Goal: Information Seeking & Learning: Learn about a topic

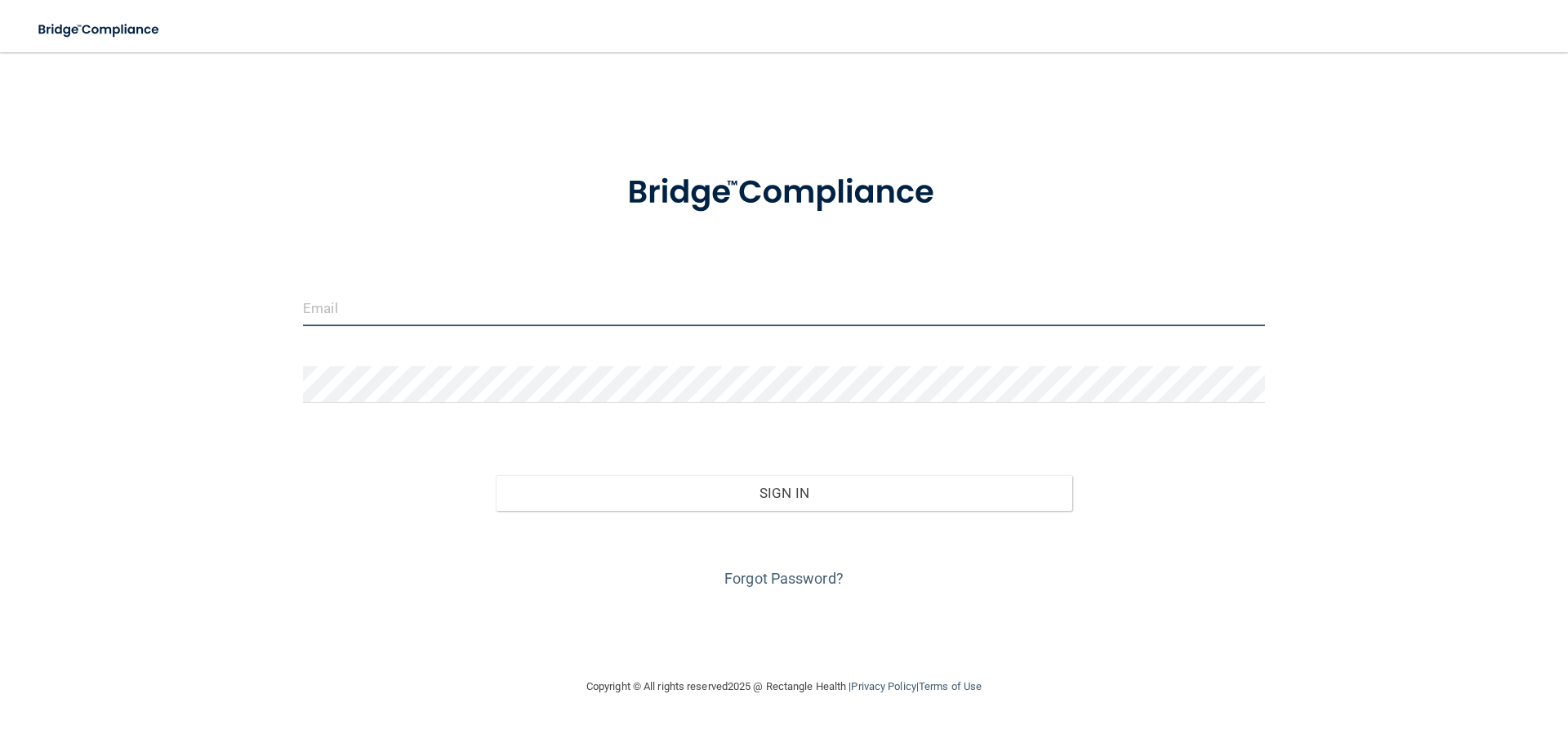
type input "taylorroenneburg@gmail.com"
drag, startPoint x: 563, startPoint y: 297, endPoint x: 211, endPoint y: 304, distance: 352.1
click at [211, 304] on div "taylorroenneburg@gmail.com Invalid email/password. You don't have permission to…" at bounding box center [784, 365] width 1503 height 591
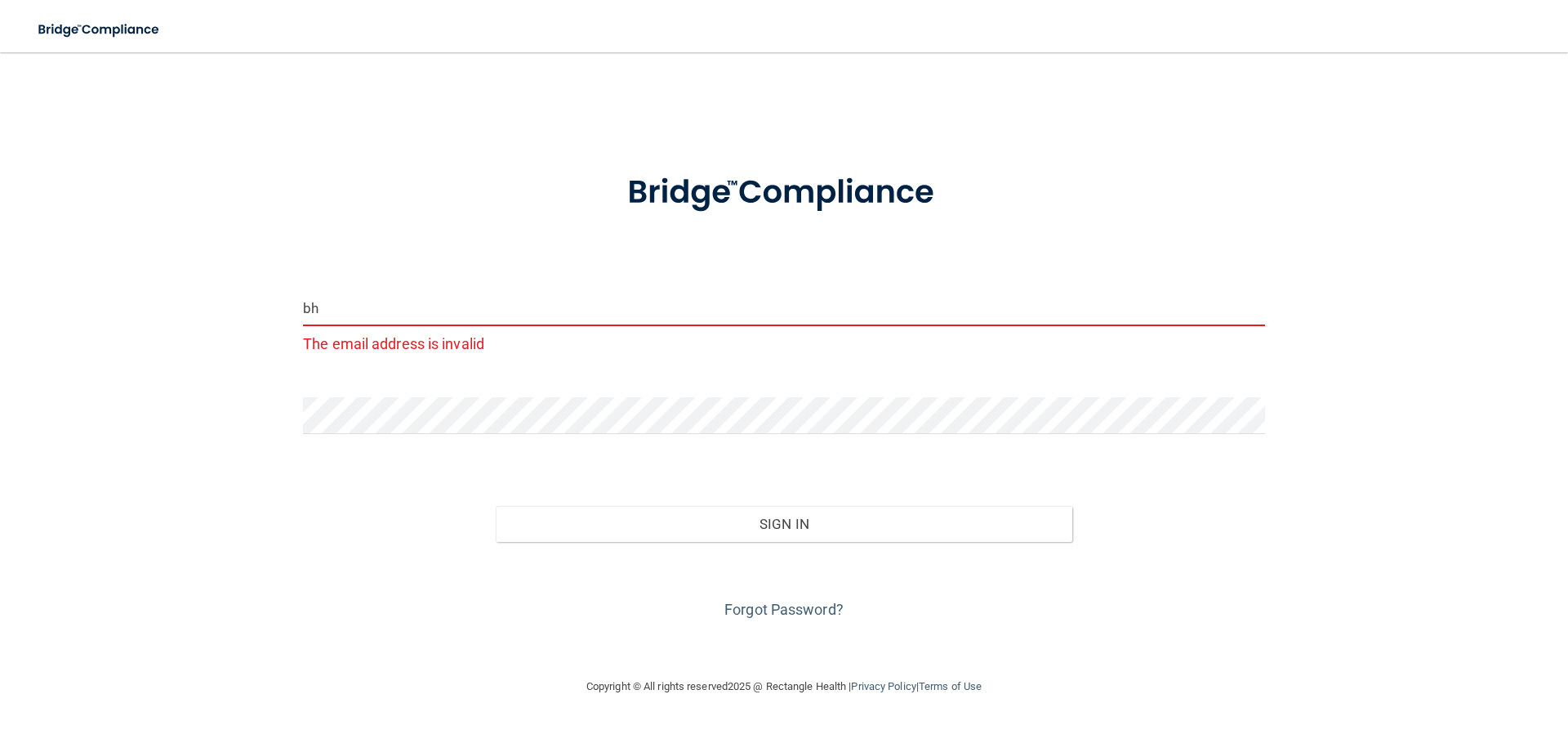
type input "[EMAIL_ADDRESS][DOMAIN_NAME]"
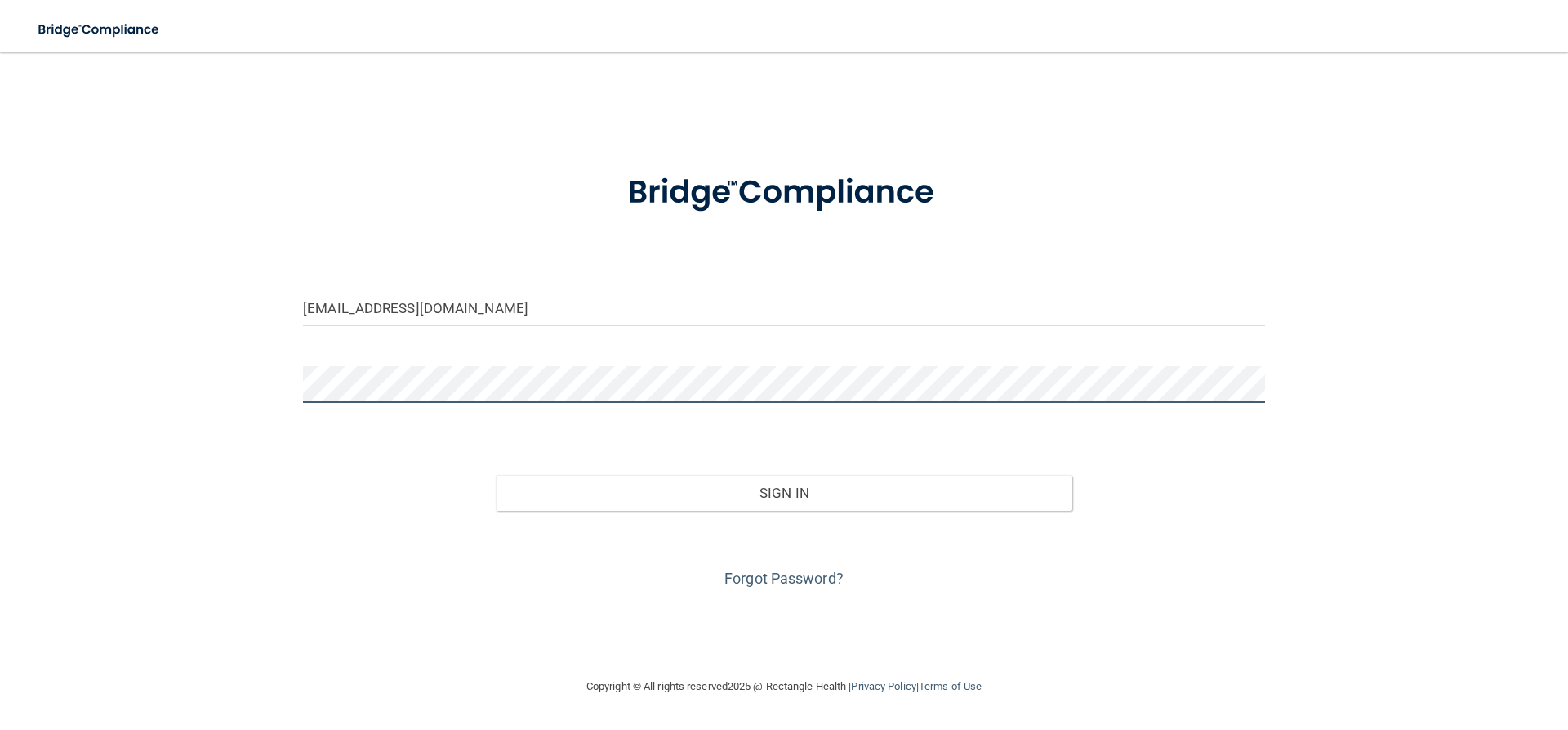
click at [232, 380] on div "bhkrider@embarqmail.com Invalid email/password. You don't have permission to ac…" at bounding box center [784, 365] width 1503 height 591
click at [290, 428] on div "bhkrider@embarqmail.com Invalid email/password. You don't have permission to ac…" at bounding box center [784, 365] width 1503 height 591
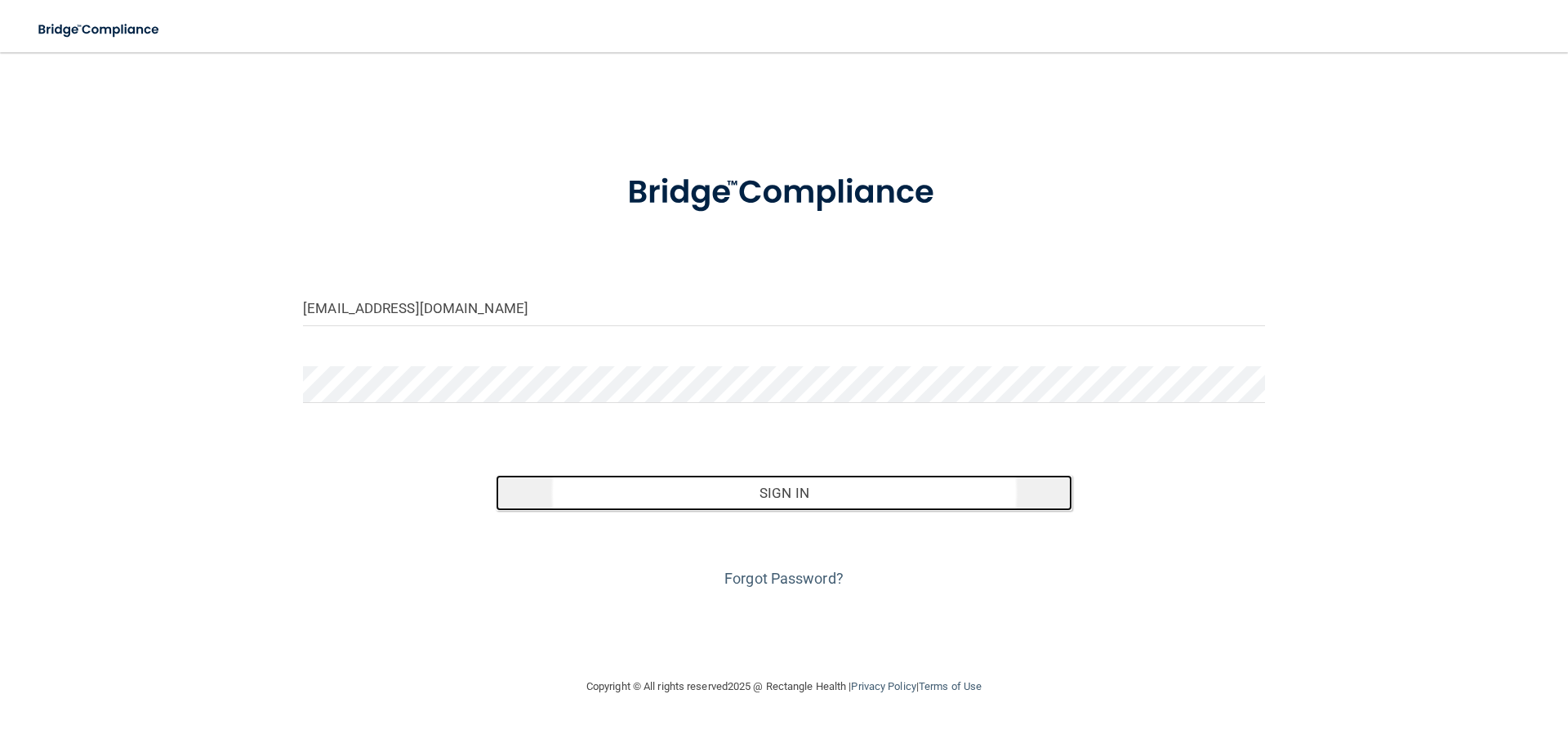
click at [715, 499] on button "Sign In" at bounding box center [784, 493] width 577 height 36
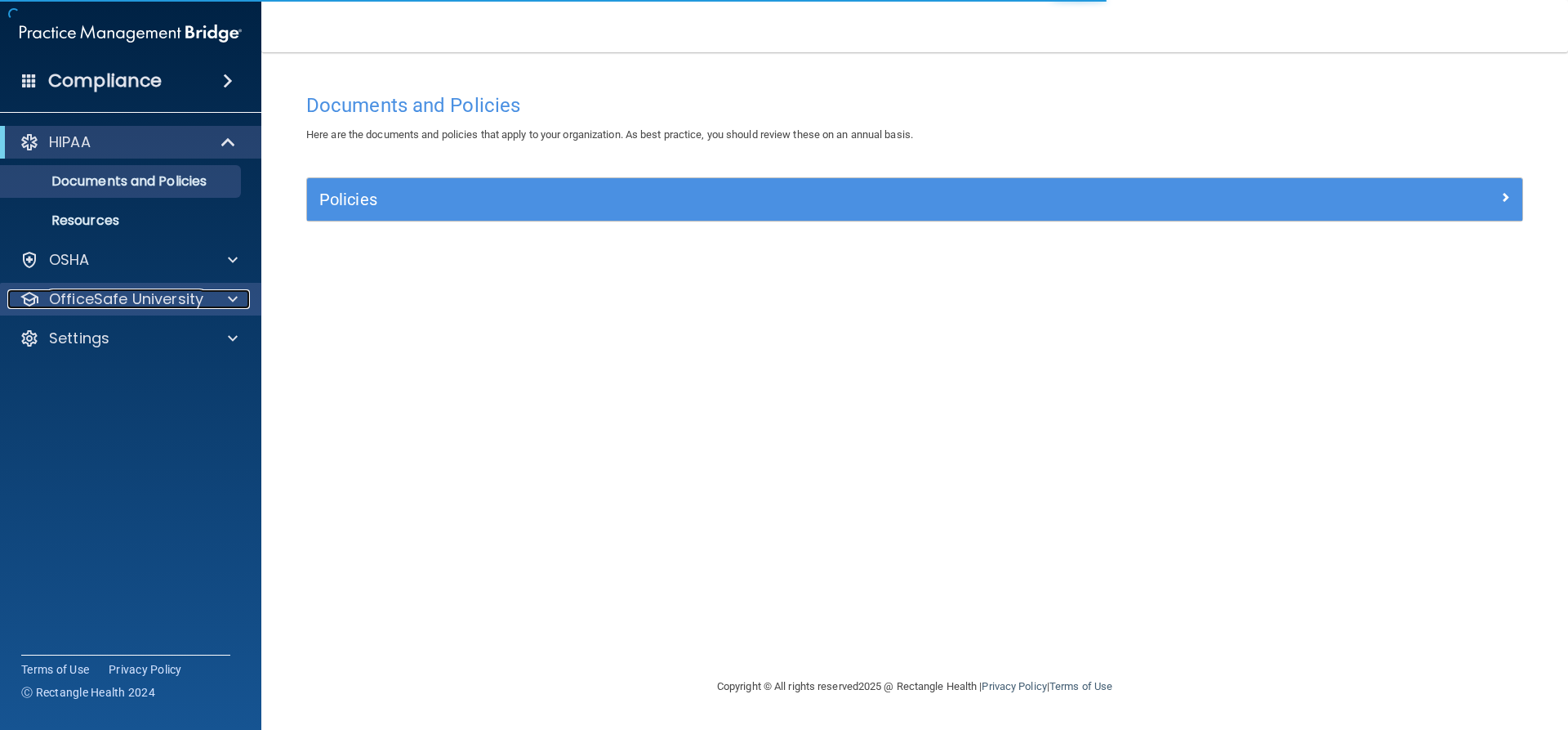
click at [224, 298] on div at bounding box center [230, 299] width 41 height 20
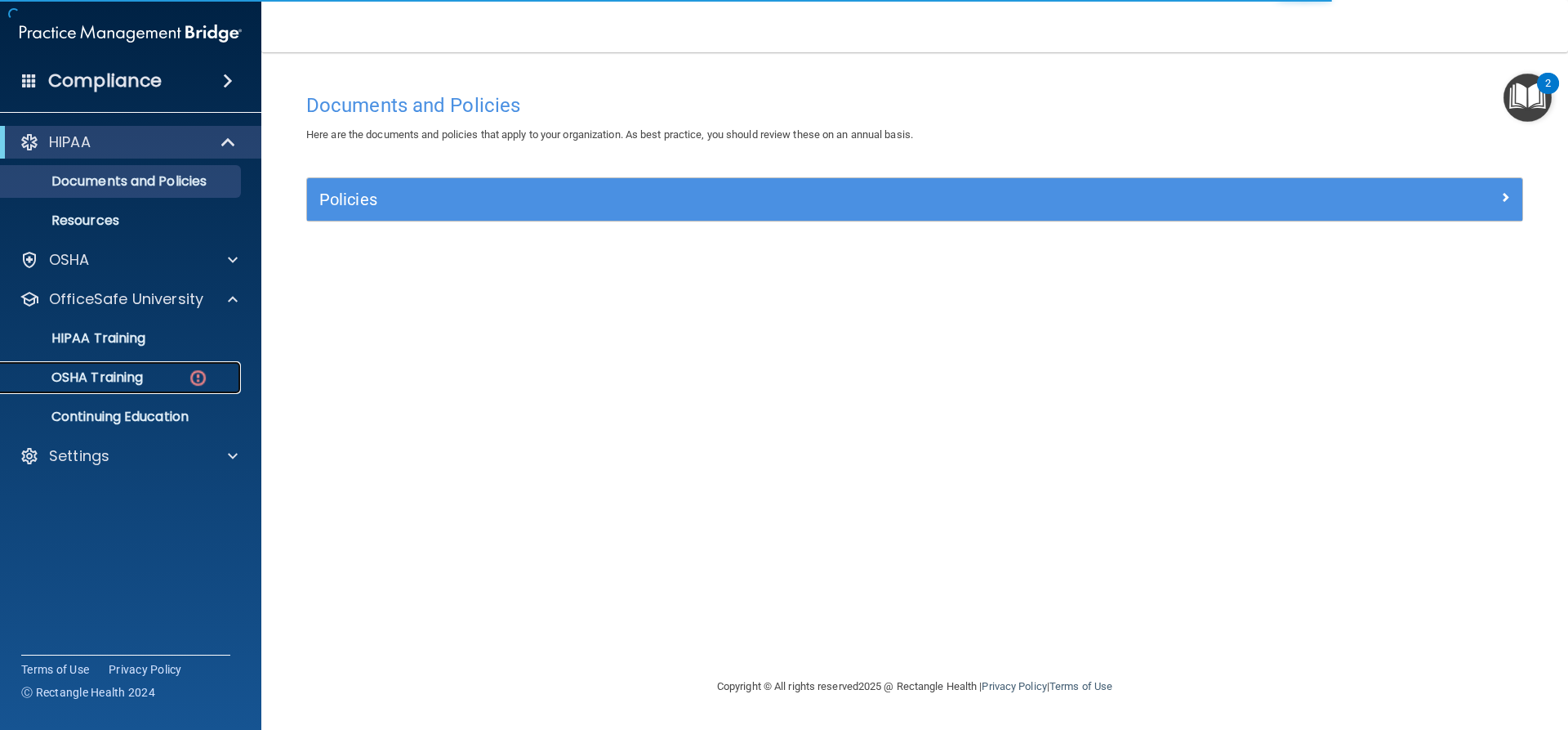
click at [182, 378] on div "OSHA Training" at bounding box center [122, 377] width 223 height 16
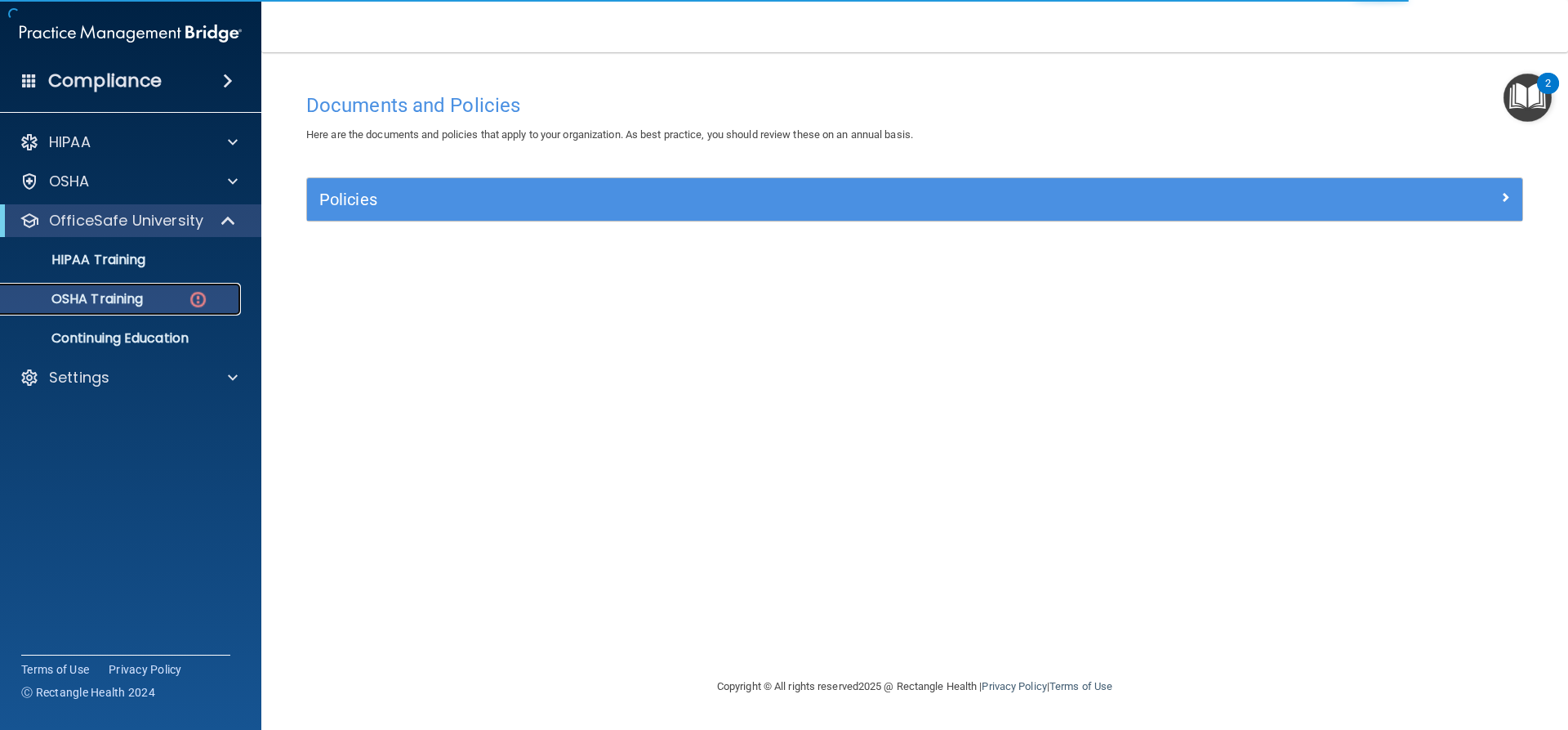
click at [121, 300] on p "OSHA Training" at bounding box center [77, 299] width 132 height 16
click at [197, 299] on img at bounding box center [198, 299] width 21 height 21
click at [108, 295] on p "OSHA Training" at bounding box center [77, 299] width 132 height 16
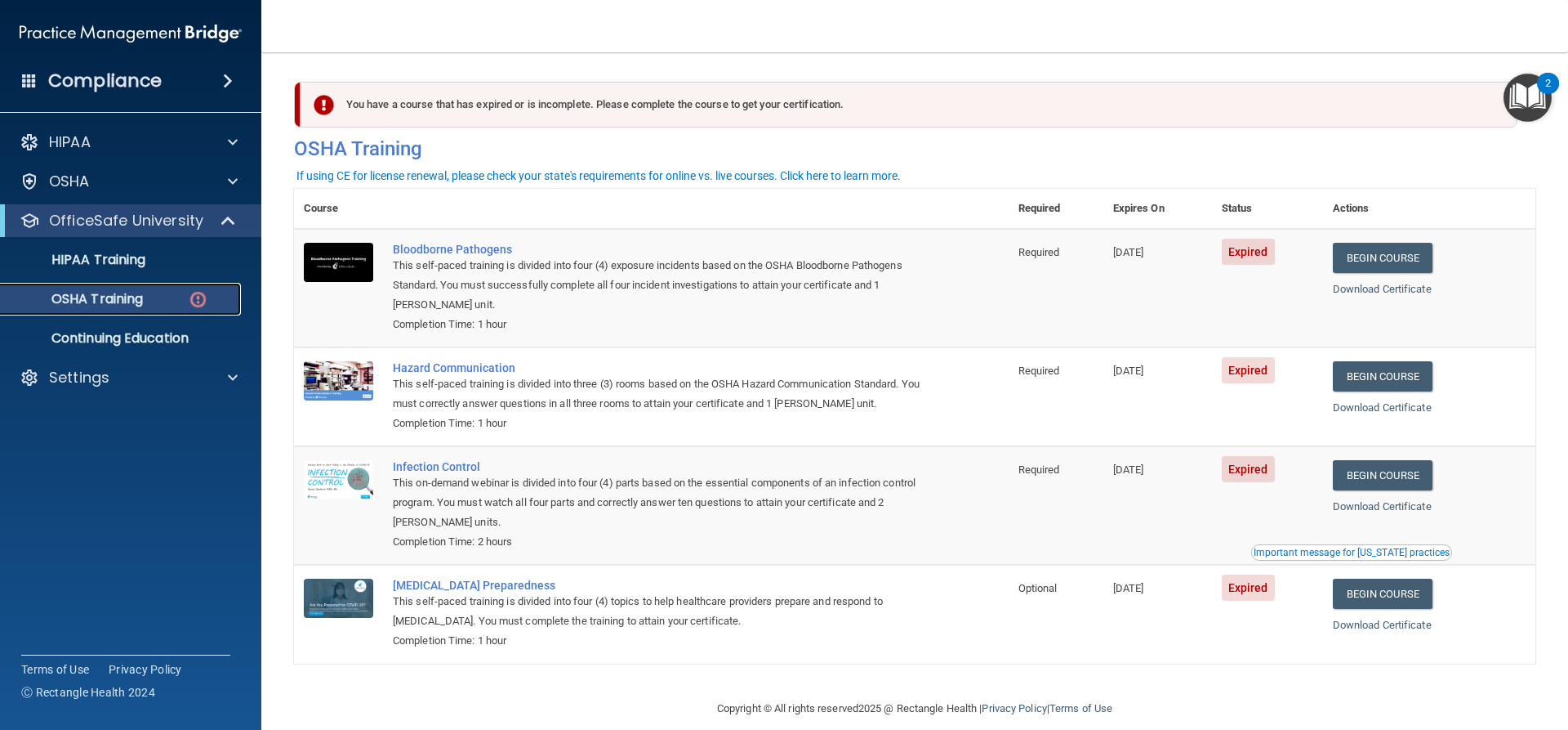
scroll to position [22, 0]
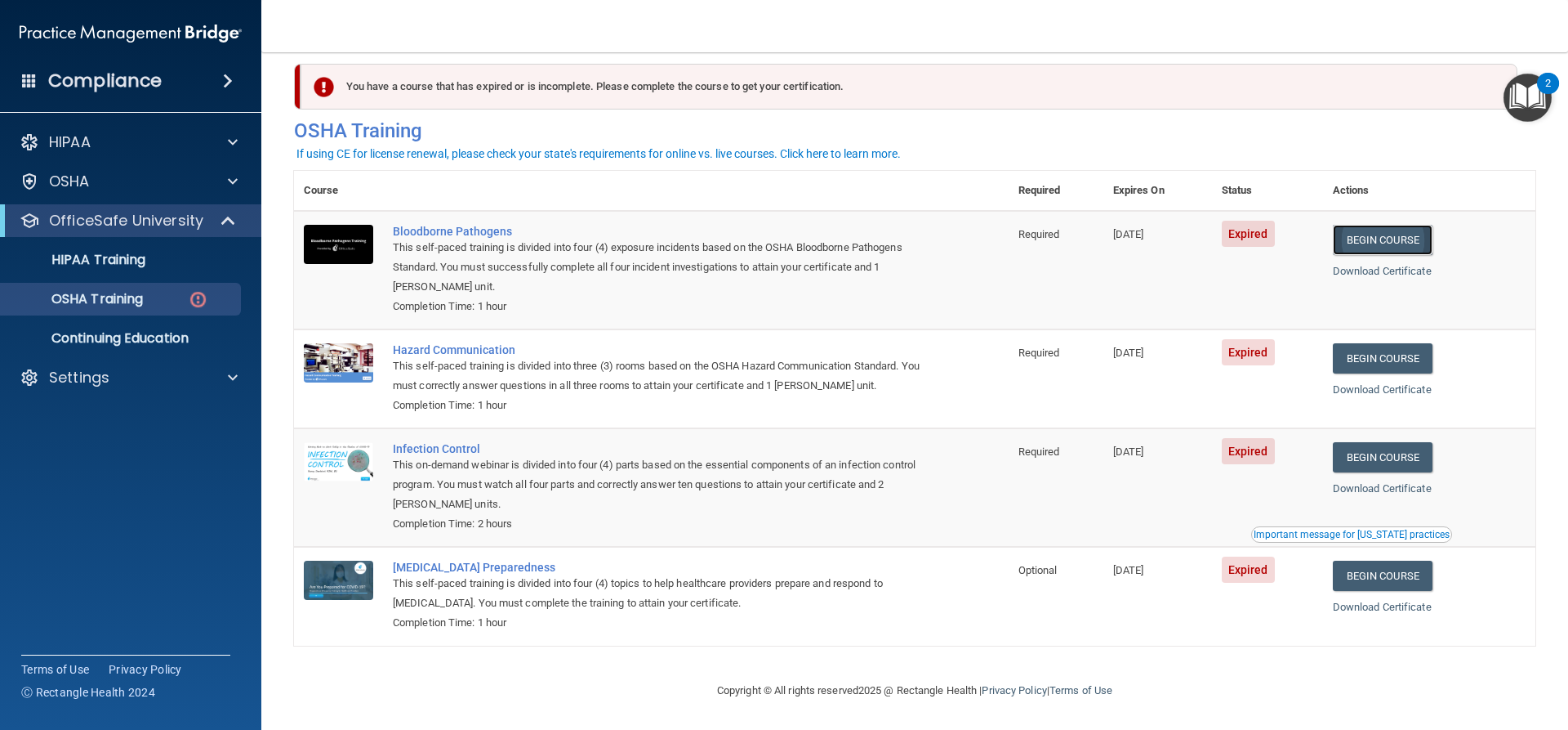
click at [1379, 236] on link "Begin Course" at bounding box center [1383, 239] width 100 height 30
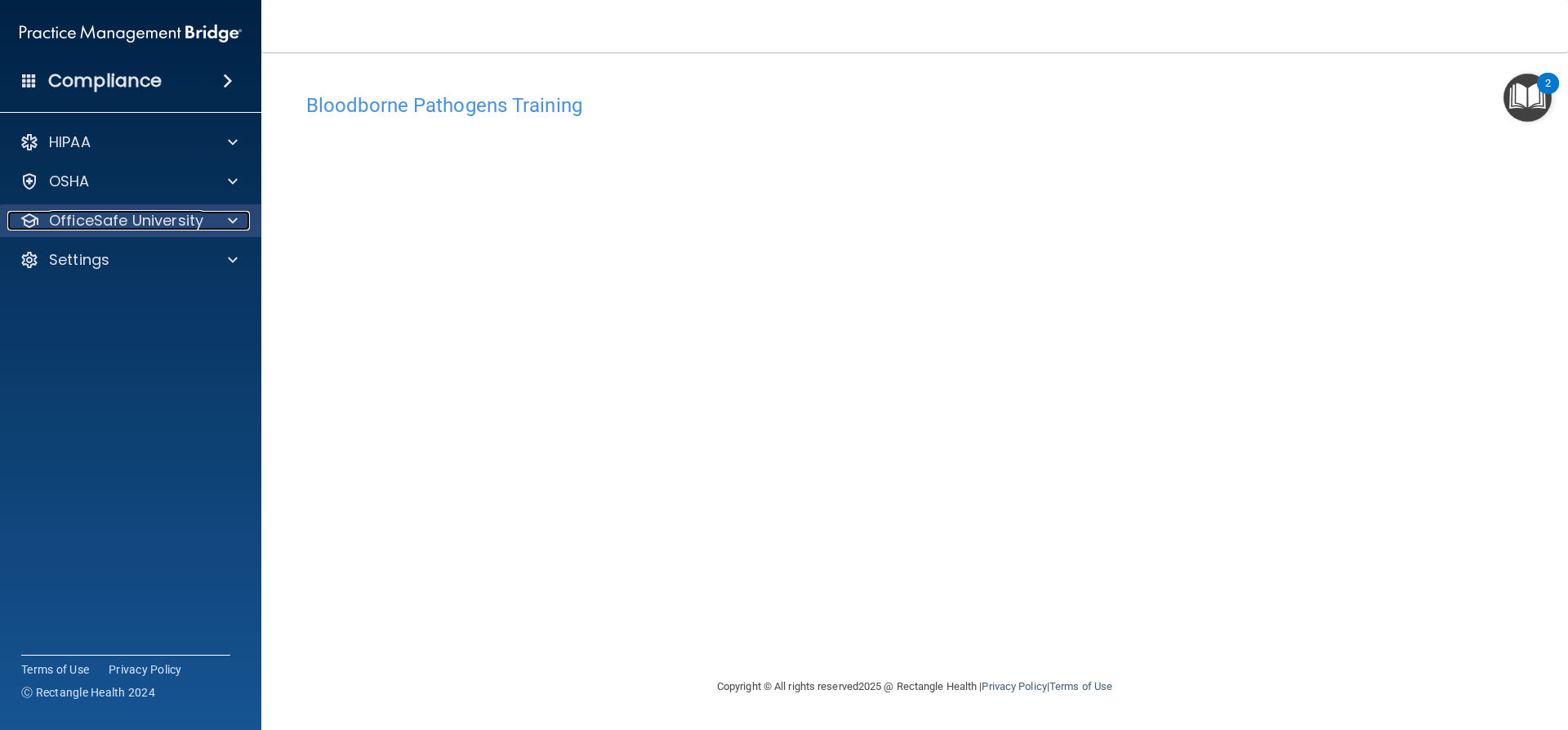
click at [228, 217] on span at bounding box center [232, 221] width 10 height 20
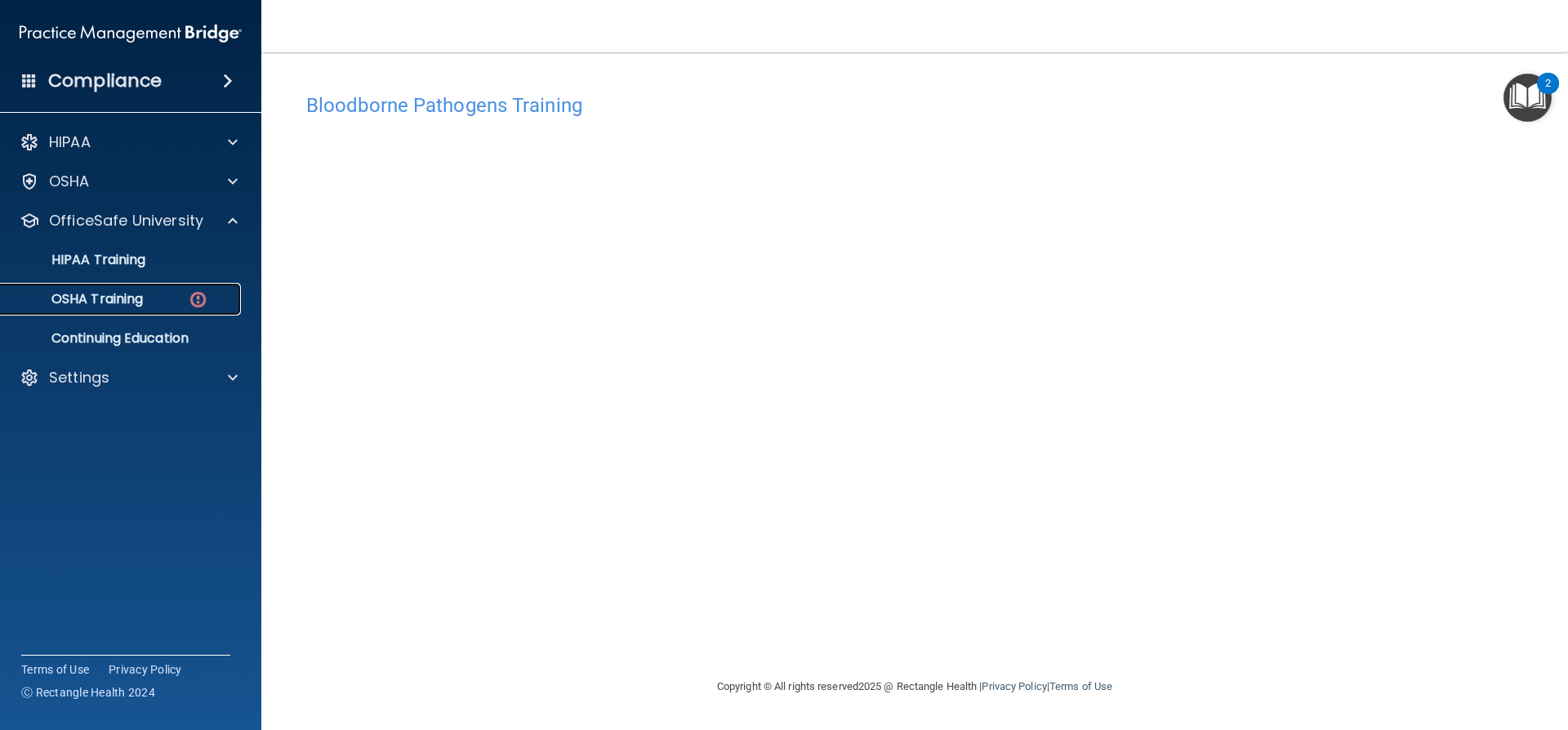
click at [139, 300] on p "OSHA Training" at bounding box center [77, 299] width 132 height 16
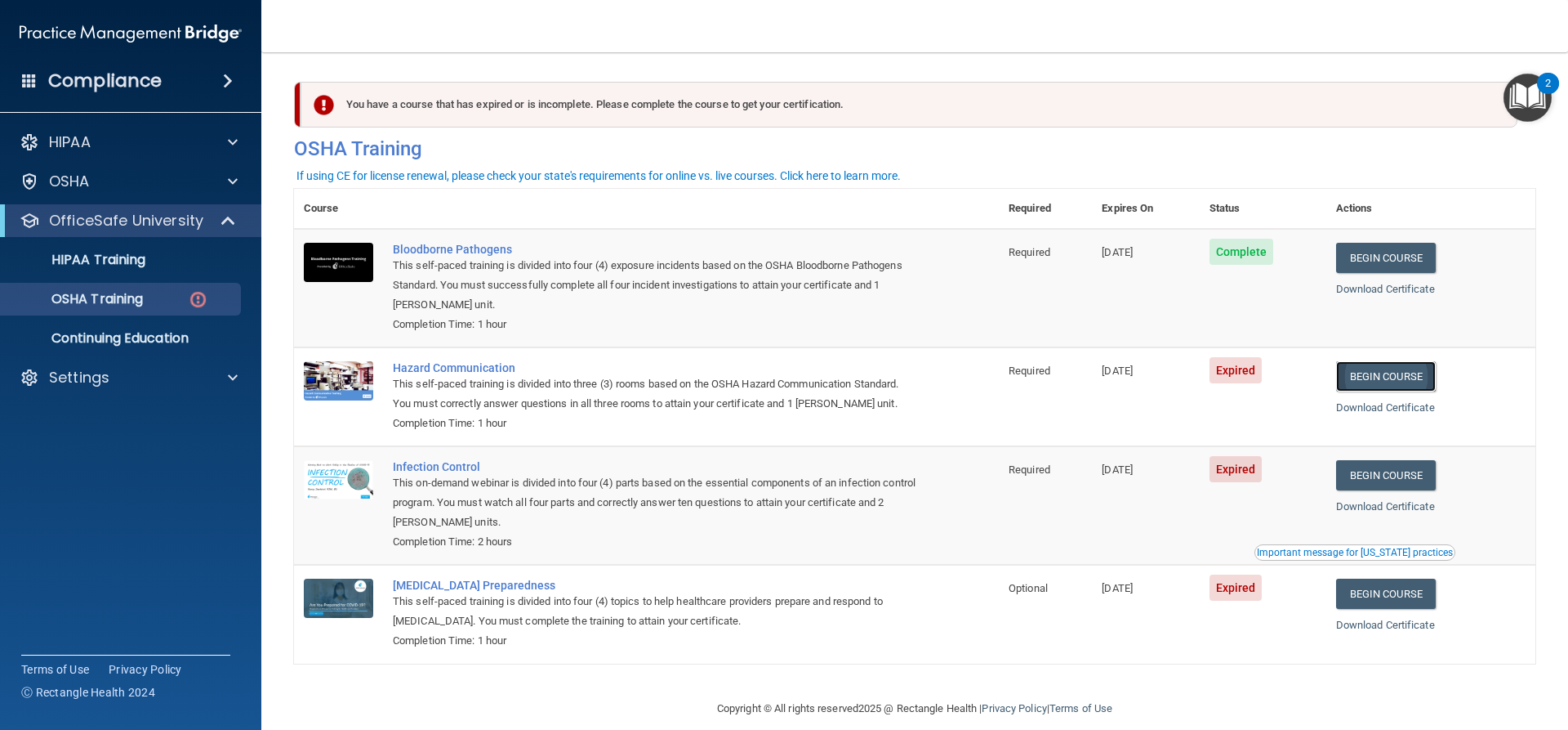
click at [1379, 377] on link "Begin Course" at bounding box center [1386, 375] width 100 height 30
